Goal: Information Seeking & Learning: Understand process/instructions

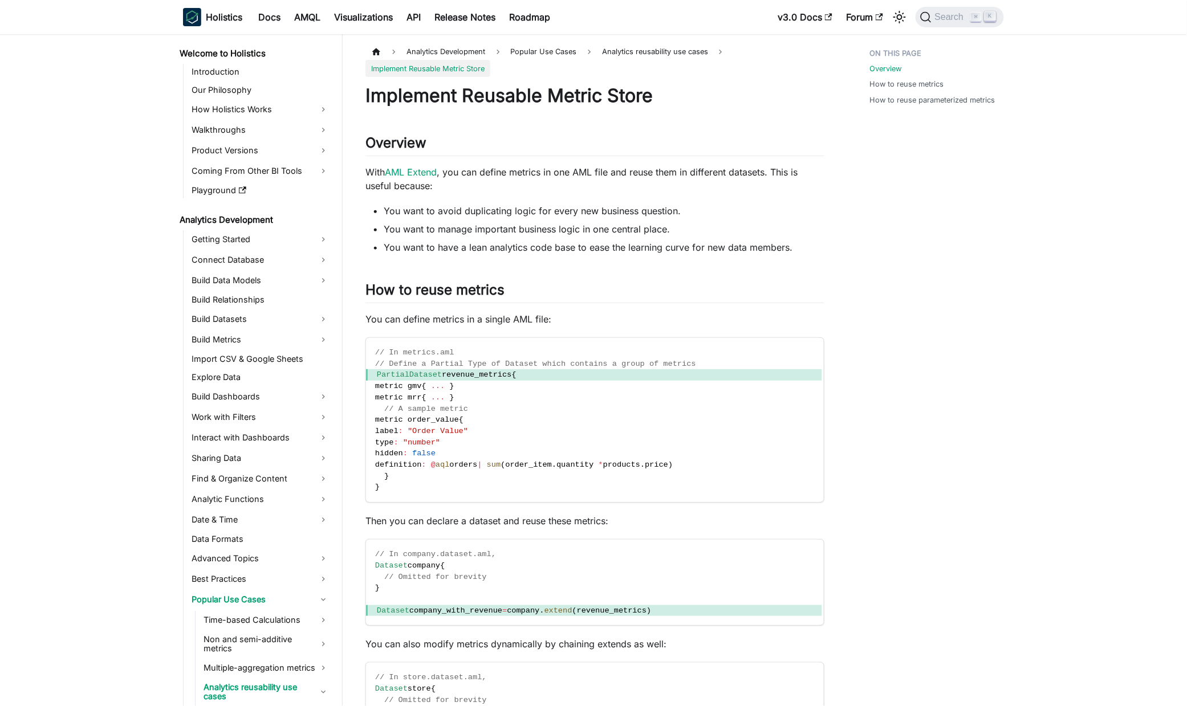
click at [493, 253] on li "You want to have a lean analytics code base to ease the learning curve for new …" at bounding box center [604, 248] width 441 height 14
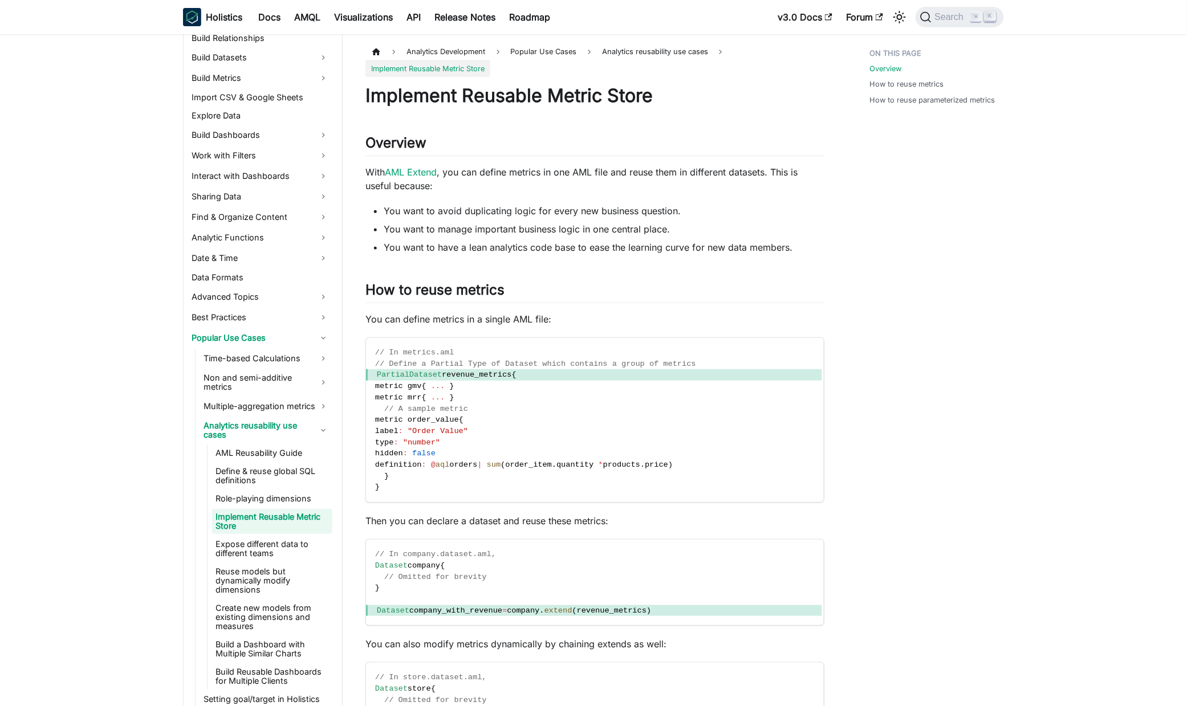
click at [549, 230] on li "You want to manage important business logic in one central place." at bounding box center [604, 229] width 441 height 14
click at [800, 217] on li "You want to avoid duplicating logic for every new business question." at bounding box center [604, 211] width 441 height 14
click at [480, 175] on p "With AML Extend , you can define metrics in one AML file and reuse them in diff…" at bounding box center [594, 178] width 459 height 27
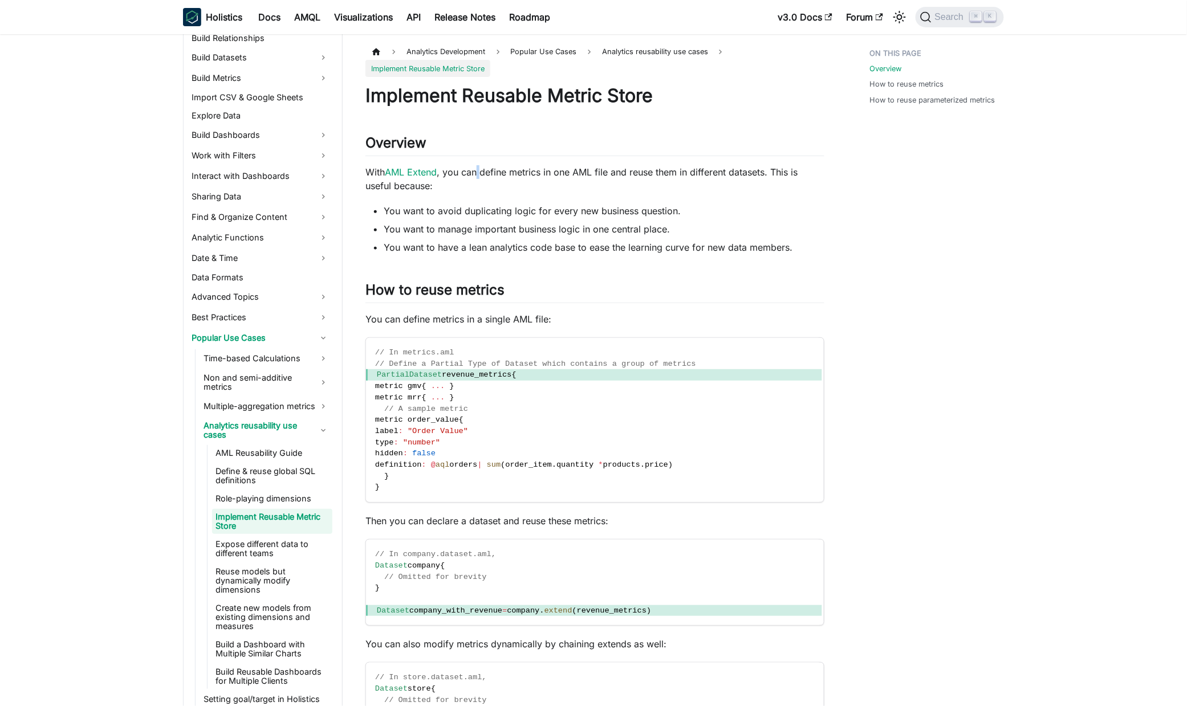
click at [480, 175] on p "With AML Extend , you can define metrics in one AML file and reuse them in diff…" at bounding box center [594, 178] width 459 height 27
click at [582, 172] on p "With AML Extend , you can define metrics in one AML file and reuse them in diff…" at bounding box center [594, 178] width 459 height 27
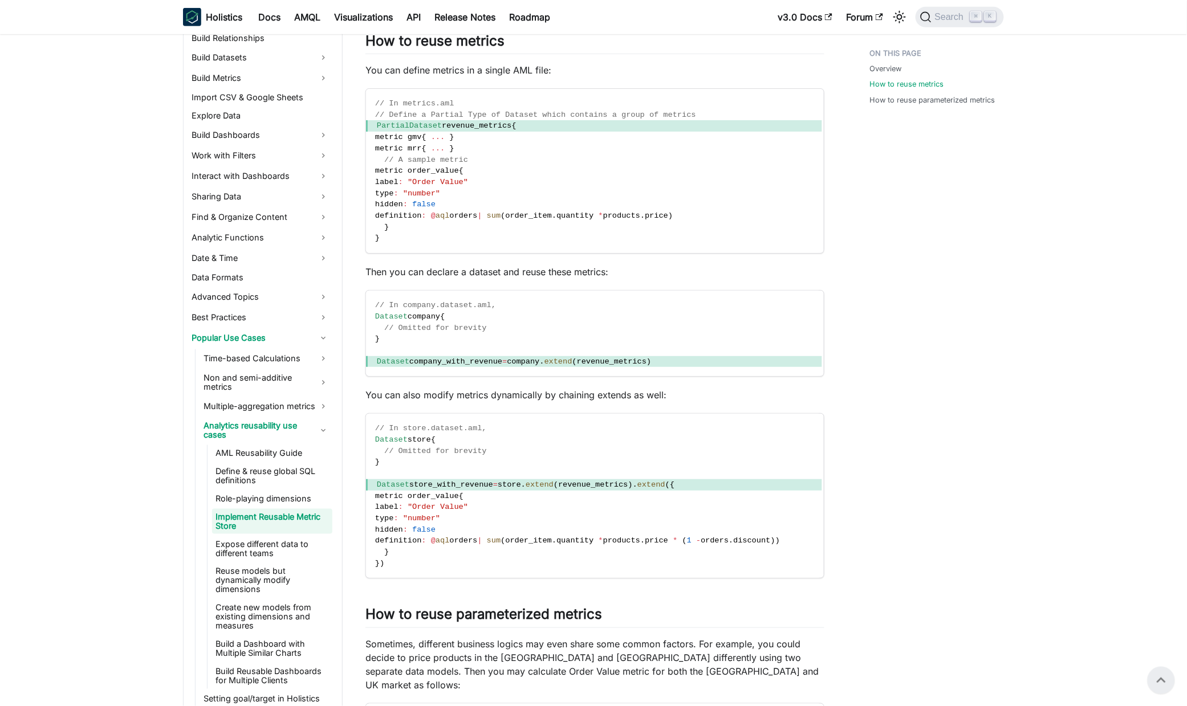
scroll to position [0, 0]
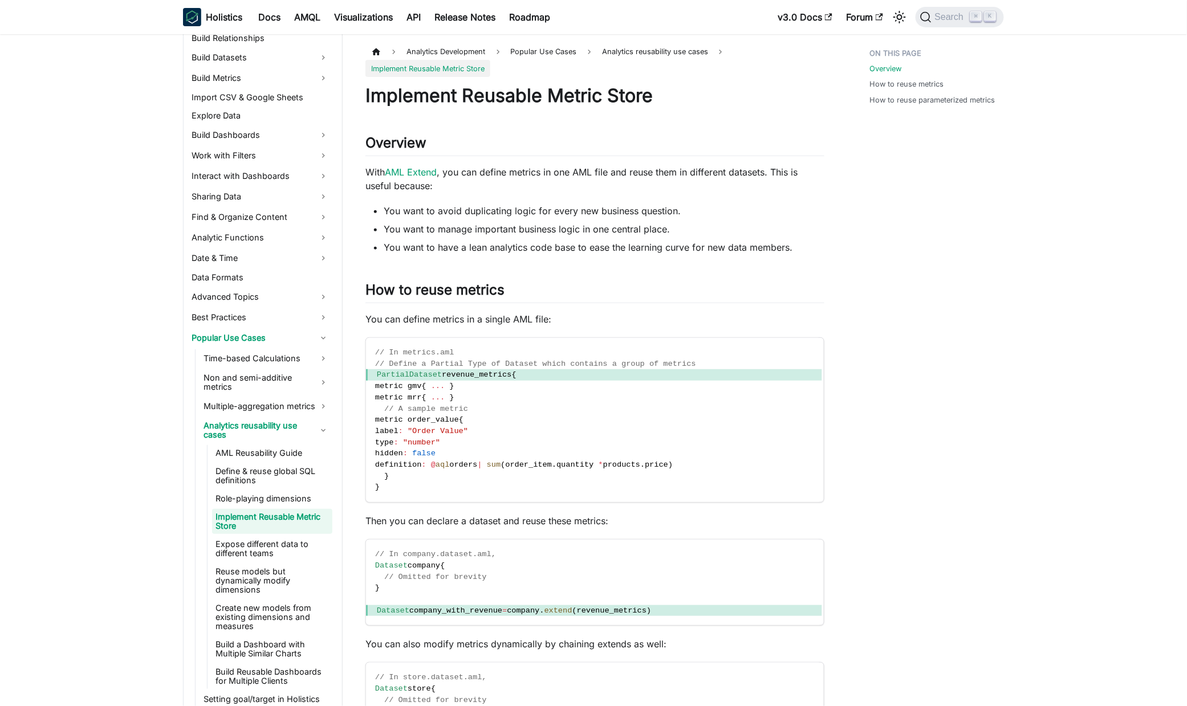
click at [449, 170] on p "With AML Extend , you can define metrics in one AML file and reuse them in diff…" at bounding box center [594, 178] width 459 height 27
drag, startPoint x: 449, startPoint y: 170, endPoint x: 804, endPoint y: 177, distance: 355.3
click at [807, 177] on p "With AML Extend , you can define metrics in one AML file and reuse them in diff…" at bounding box center [594, 178] width 459 height 27
click at [490, 208] on li "You want to avoid duplicating logic for every new business question." at bounding box center [604, 211] width 441 height 14
click at [388, 211] on li "You want to avoid duplicating logic for every new business question." at bounding box center [604, 211] width 441 height 14
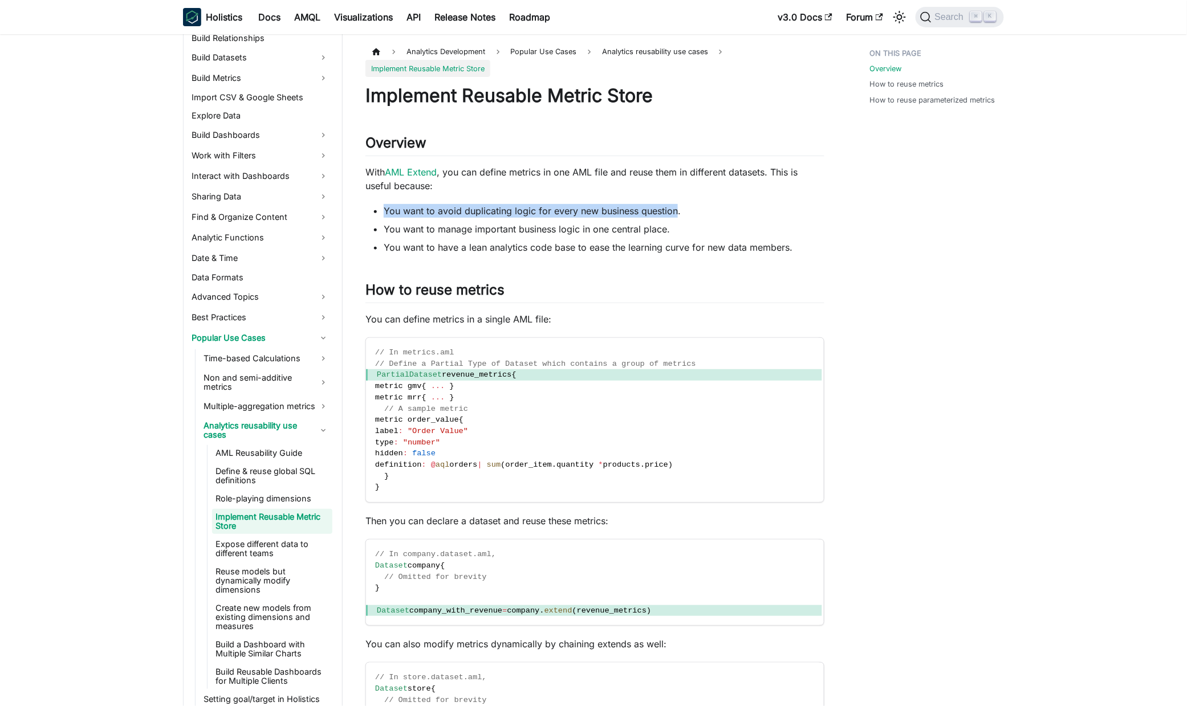
drag, startPoint x: 388, startPoint y: 211, endPoint x: 670, endPoint y: 216, distance: 282.3
click at [670, 216] on li "You want to avoid duplicating logic for every new business question." at bounding box center [604, 211] width 441 height 14
click at [393, 230] on li "You want to manage important business logic in one central place." at bounding box center [604, 229] width 441 height 14
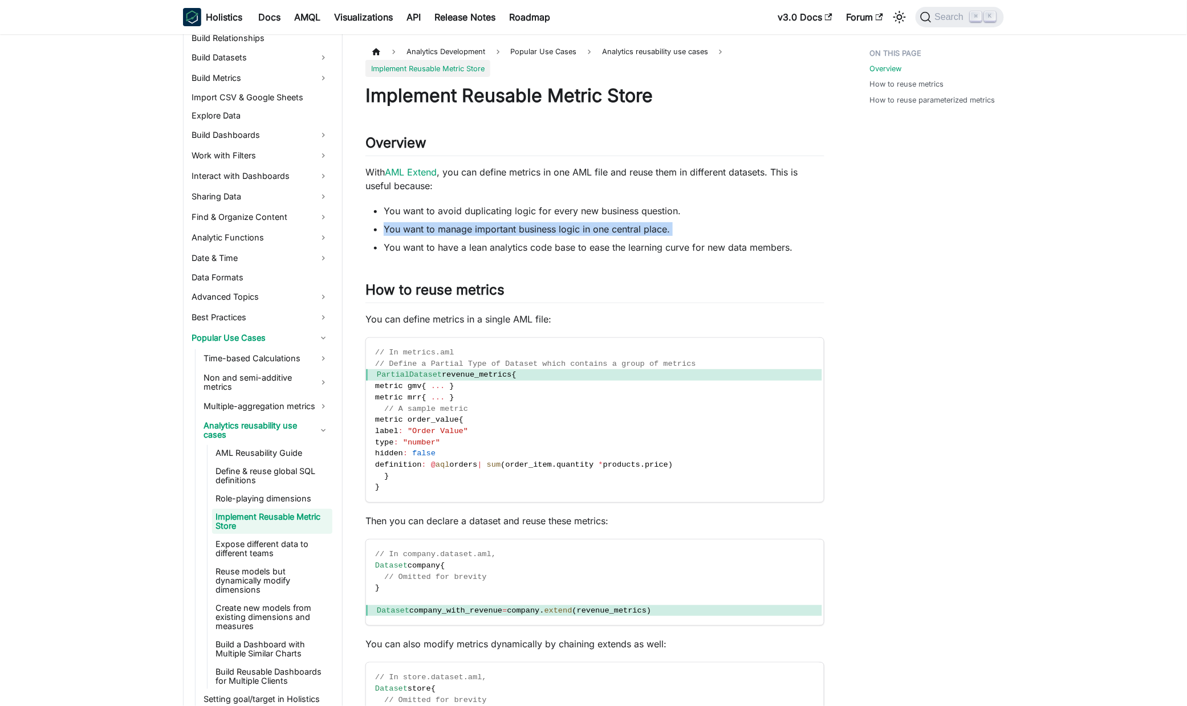
drag, startPoint x: 393, startPoint y: 230, endPoint x: 677, endPoint y: 225, distance: 283.4
click at [677, 225] on li "You want to manage important business logic in one central place." at bounding box center [604, 229] width 441 height 14
click at [382, 247] on ul "You want to avoid duplicating logic for every new business question. You want t…" at bounding box center [594, 229] width 459 height 50
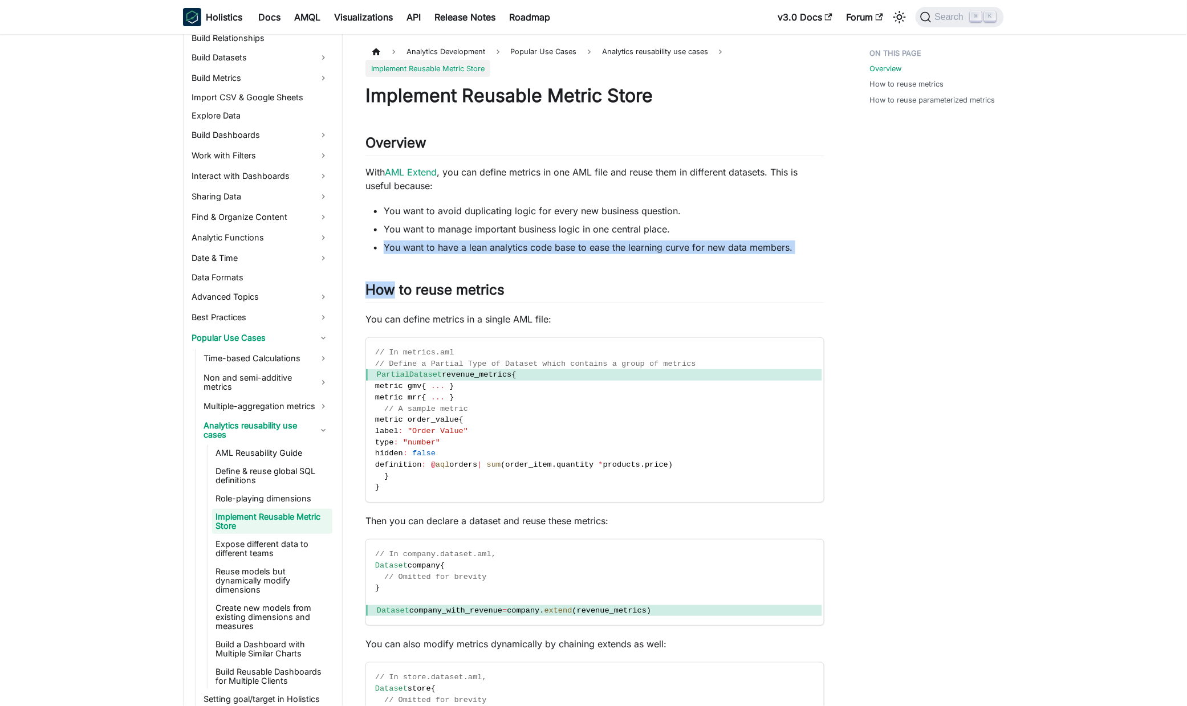
drag, startPoint x: 382, startPoint y: 247, endPoint x: 801, endPoint y: 255, distance: 418.6
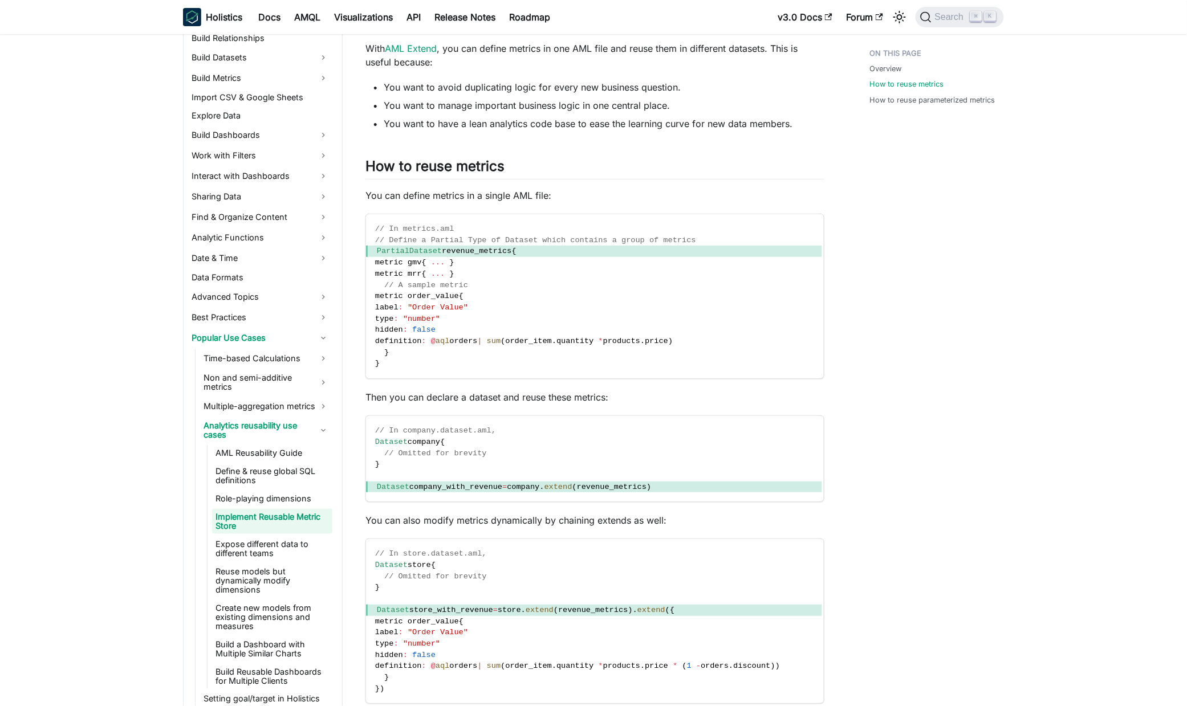
scroll to position [124, 0]
click at [400, 259] on span "metric gmv" at bounding box center [398, 262] width 47 height 9
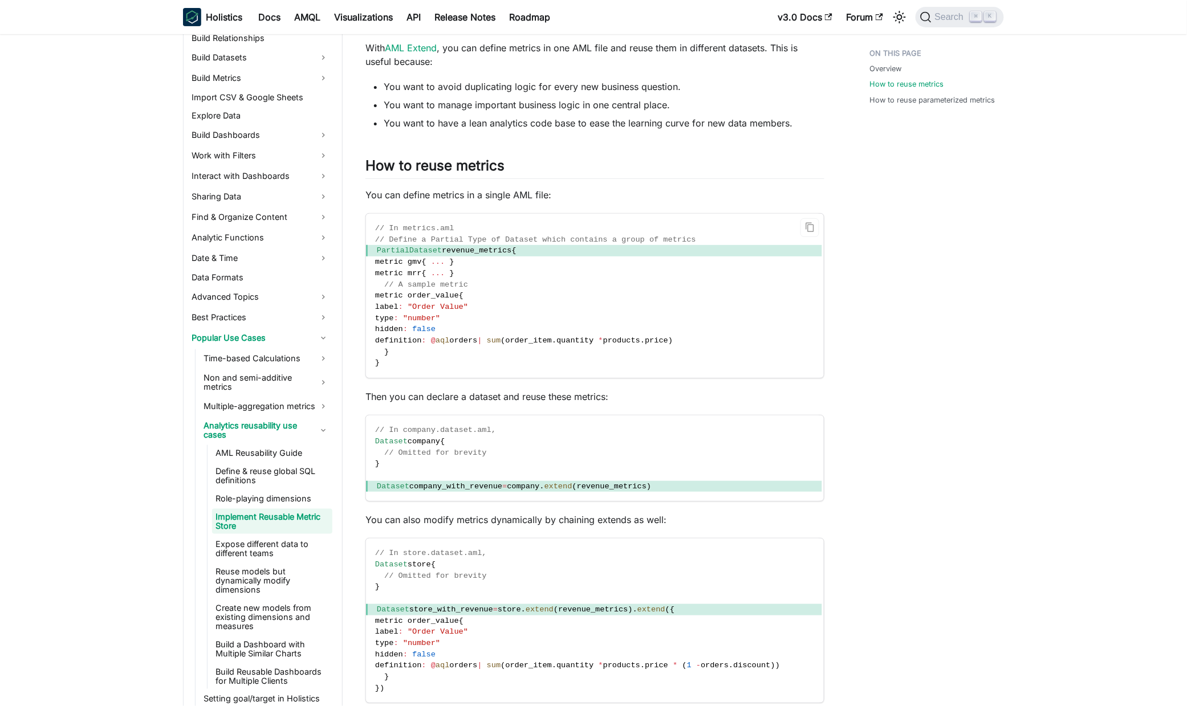
click at [403, 269] on span "metric mrr" at bounding box center [398, 273] width 47 height 9
click at [395, 295] on span "metric order_value" at bounding box center [417, 295] width 84 height 9
drag, startPoint x: 397, startPoint y: 295, endPoint x: 436, endPoint y: 318, distance: 45.0
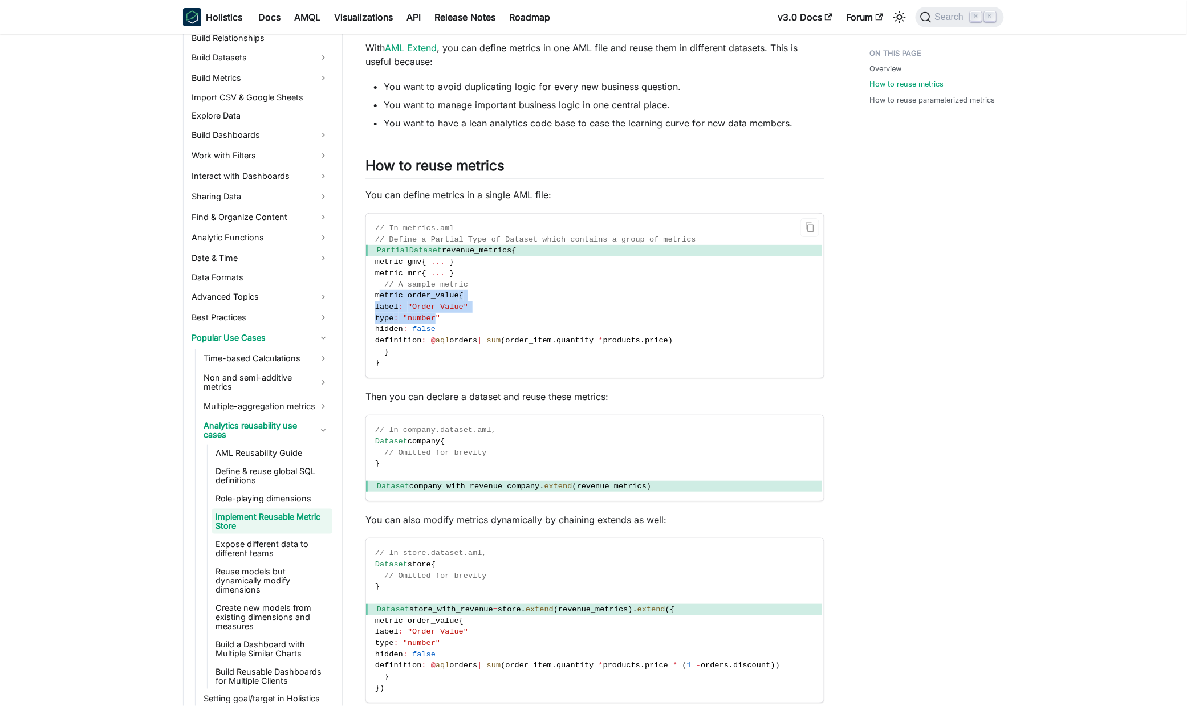
click at [436, 318] on code "// In metrics.aml // Define a Partial Type of Dataset which contains a group of…" at bounding box center [594, 296] width 456 height 164
click at [478, 339] on span "orders" at bounding box center [464, 340] width 28 height 9
drag, startPoint x: 490, startPoint y: 339, endPoint x: 814, endPoint y: 340, distance: 323.9
click at [673, 344] on span "definition : @ aql orders | sum ( order_item . quantity * products . price )" at bounding box center [524, 340] width 298 height 9
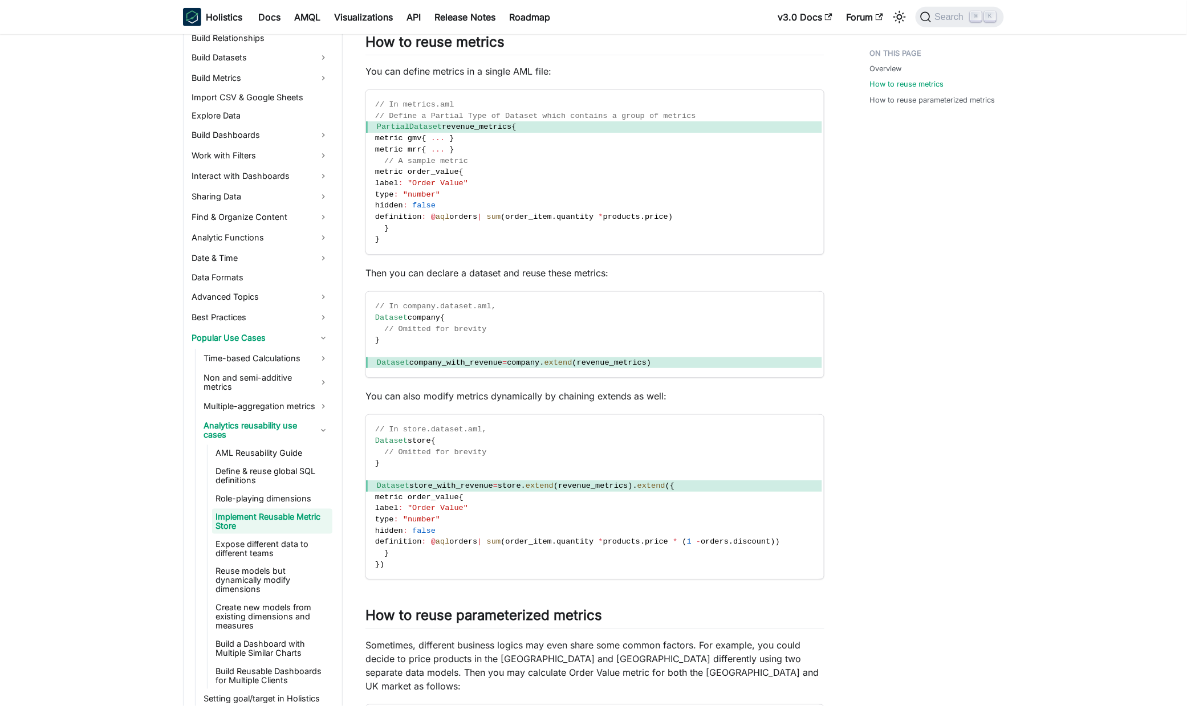
scroll to position [249, 0]
click at [864, 316] on div "Overview How to reuse metrics How to reuse parameterized metrics" at bounding box center [931, 615] width 168 height 1641
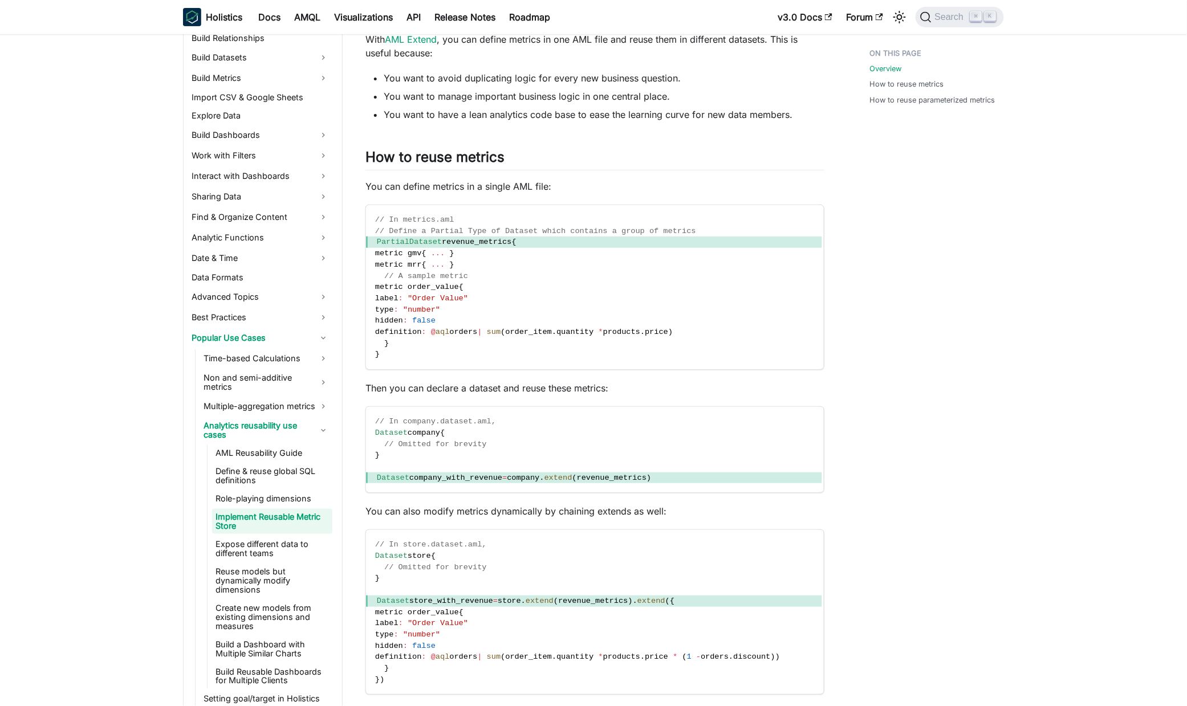
scroll to position [0, 0]
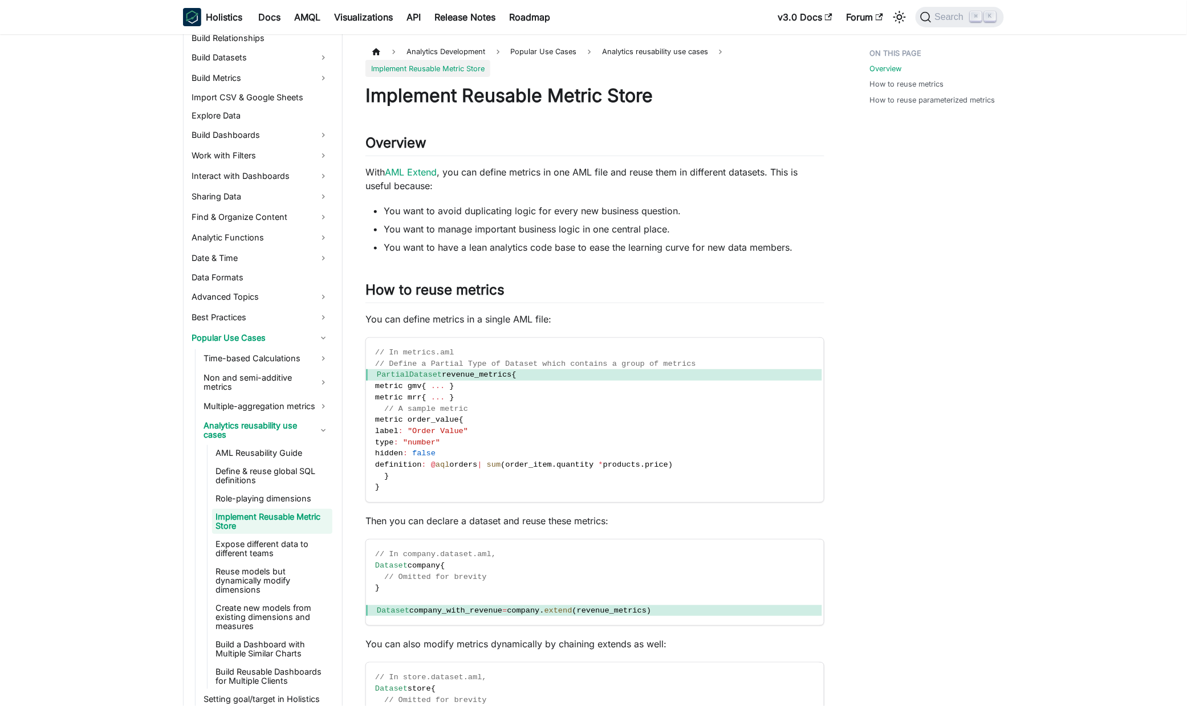
click at [208, 17] on b "Holistics" at bounding box center [224, 17] width 36 height 14
click at [191, 21] on img "Main" at bounding box center [192, 17] width 18 height 18
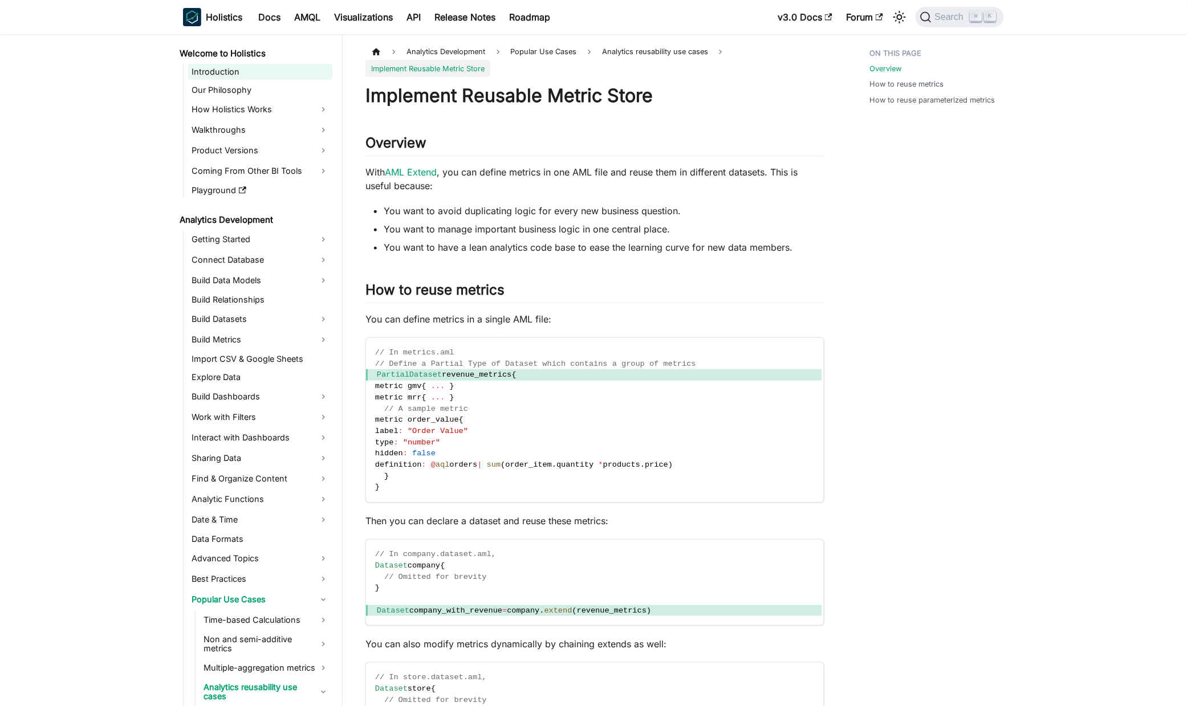
click at [235, 75] on link "Introduction" at bounding box center [260, 72] width 144 height 16
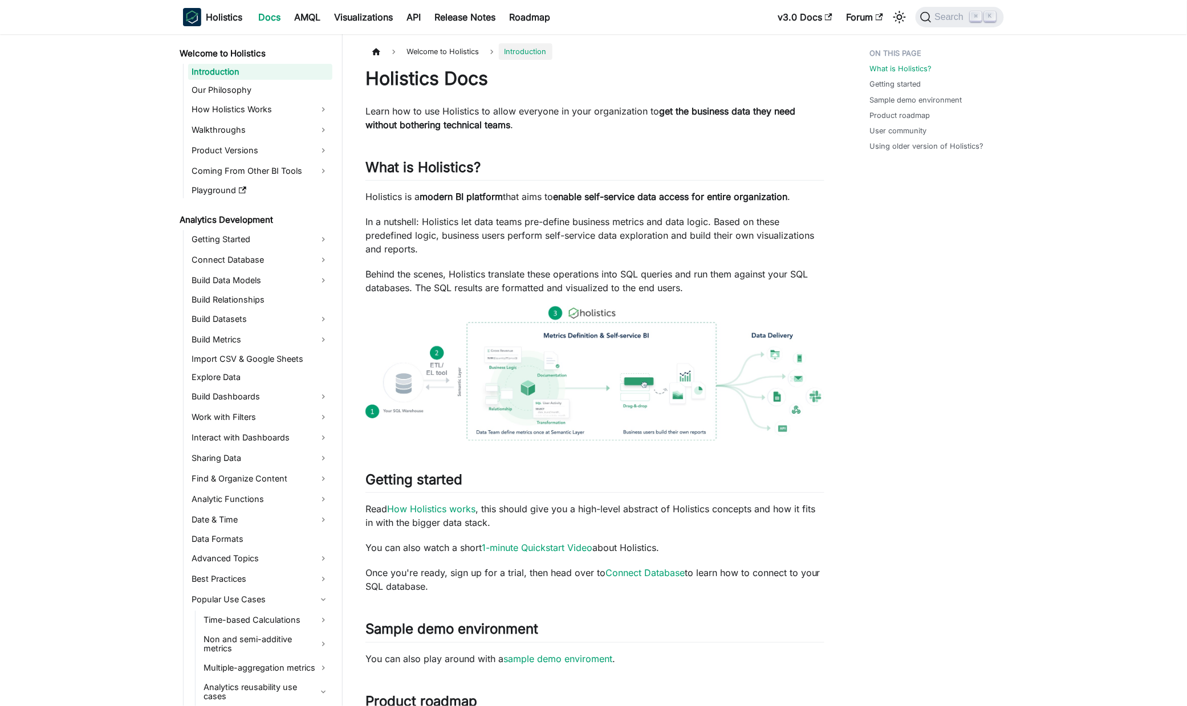
click at [140, 173] on aside "Welcome to Holistics Introduction Our Philosophy How Holistics Works Walkthroug…" at bounding box center [171, 598] width 343 height 1196
